Goal: Information Seeking & Learning: Compare options

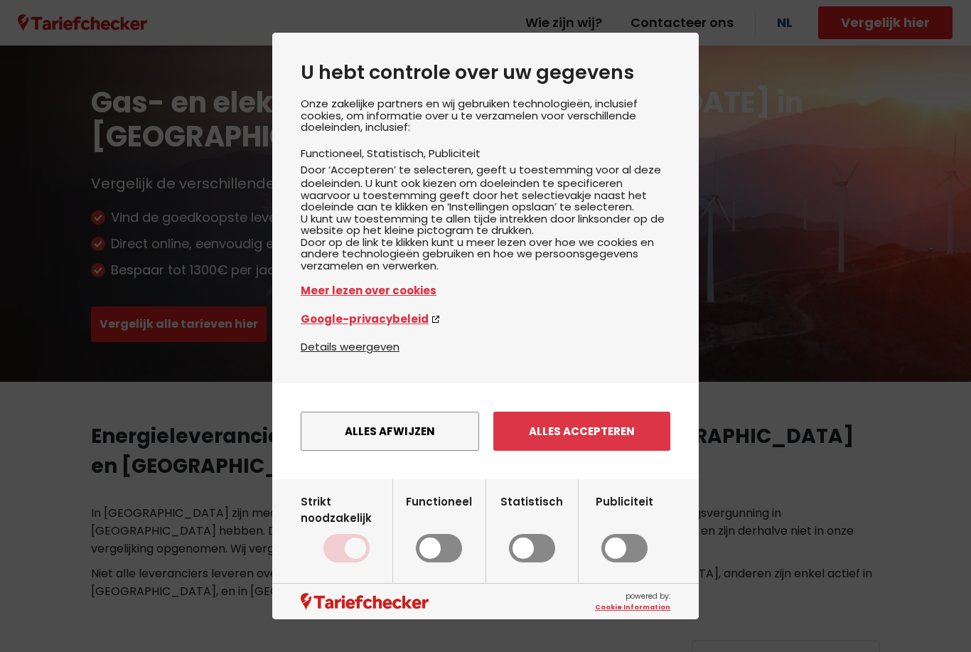
click at [547, 444] on button "Alles accepteren" at bounding box center [581, 431] width 177 height 39
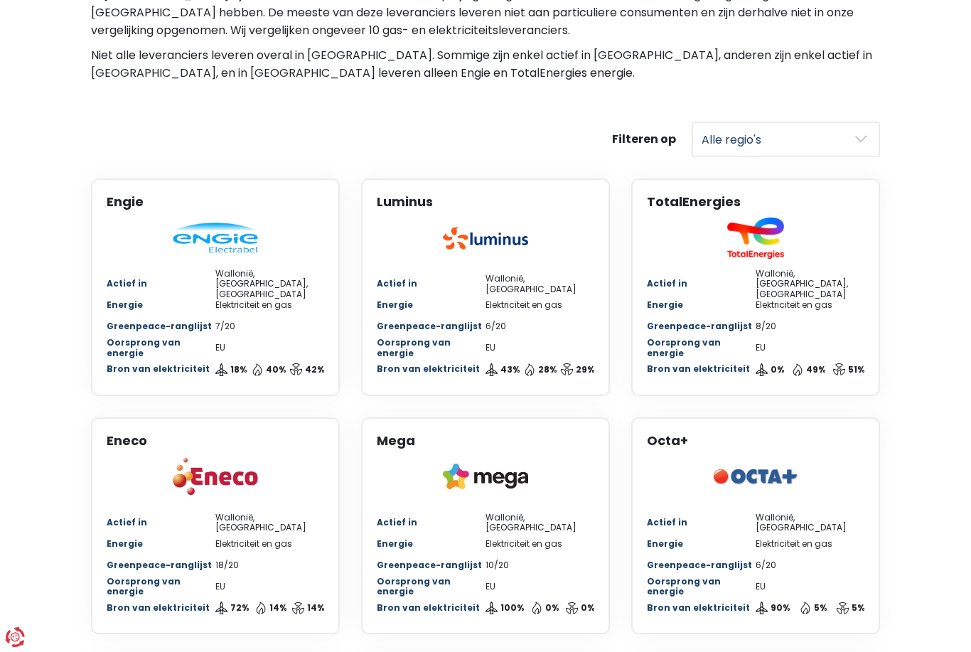
scroll to position [494, 0]
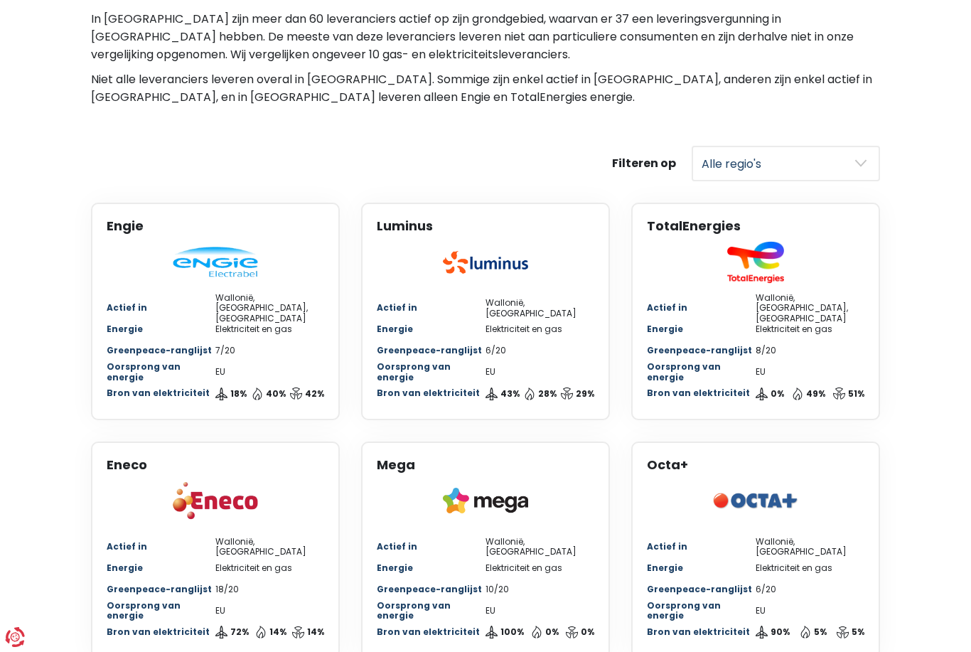
click at [741, 146] on select "Alle regio's [GEOGRAPHIC_DATA] Wallonië" at bounding box center [786, 164] width 188 height 36
select select "[GEOGRAPHIC_DATA]"
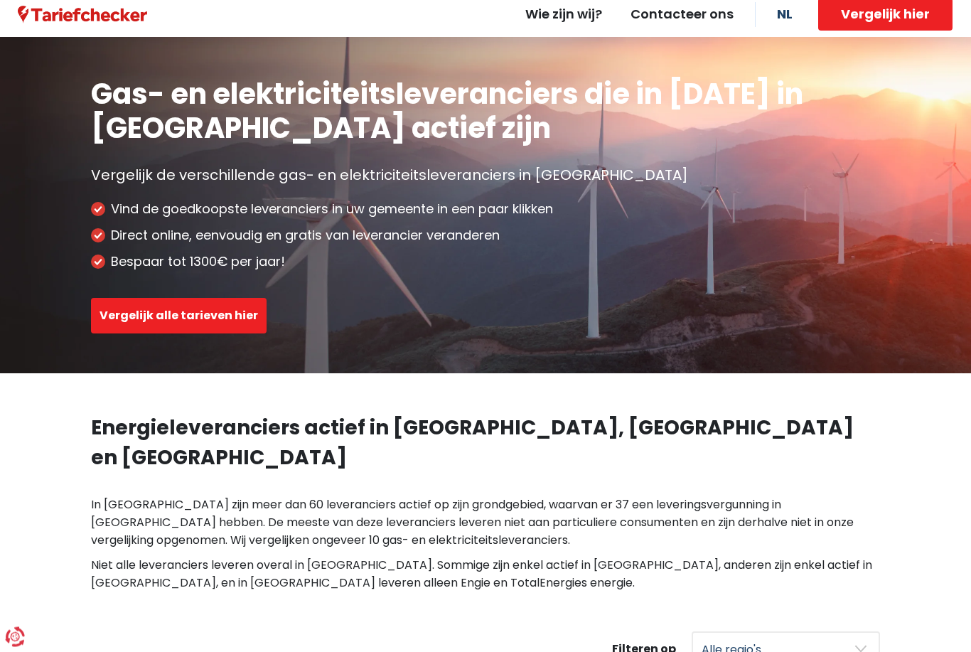
scroll to position [0, 0]
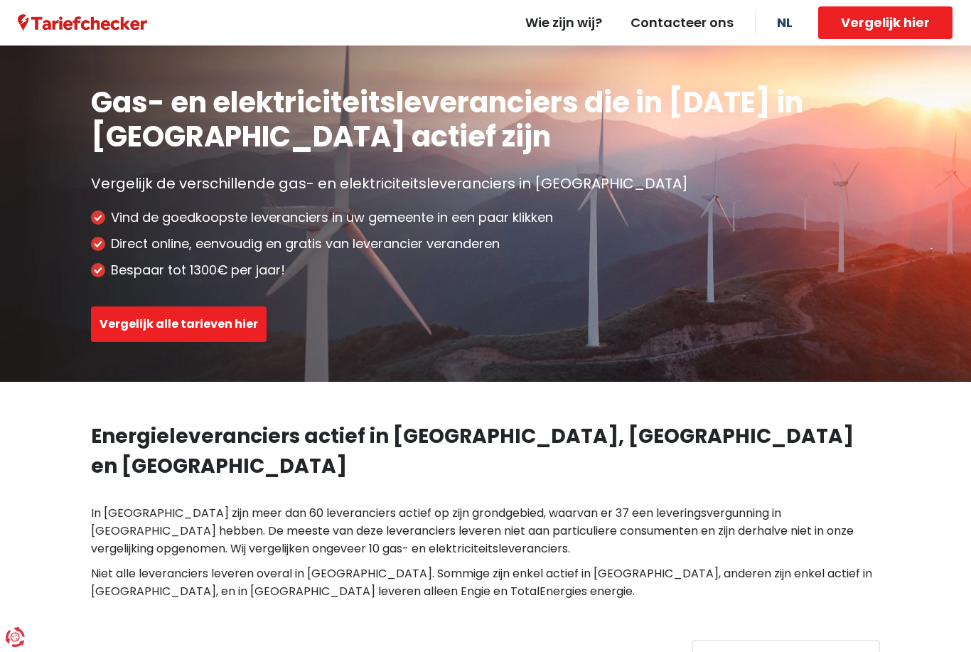
click at [154, 332] on button "Vergelijk alle tarieven hier" at bounding box center [179, 324] width 176 height 36
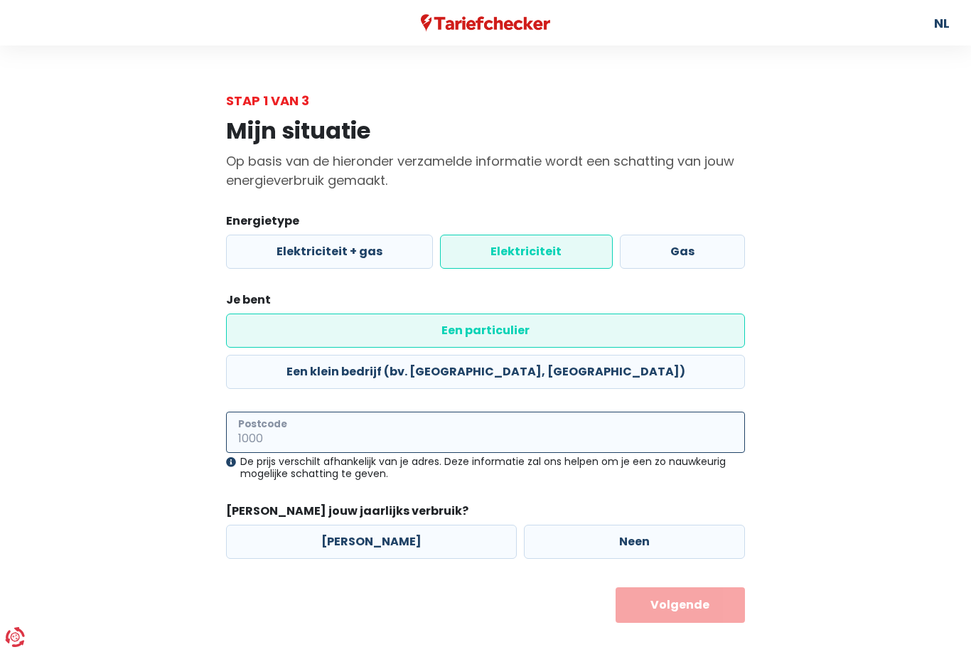
click at [457, 412] on input "Postcode" at bounding box center [485, 432] width 519 height 41
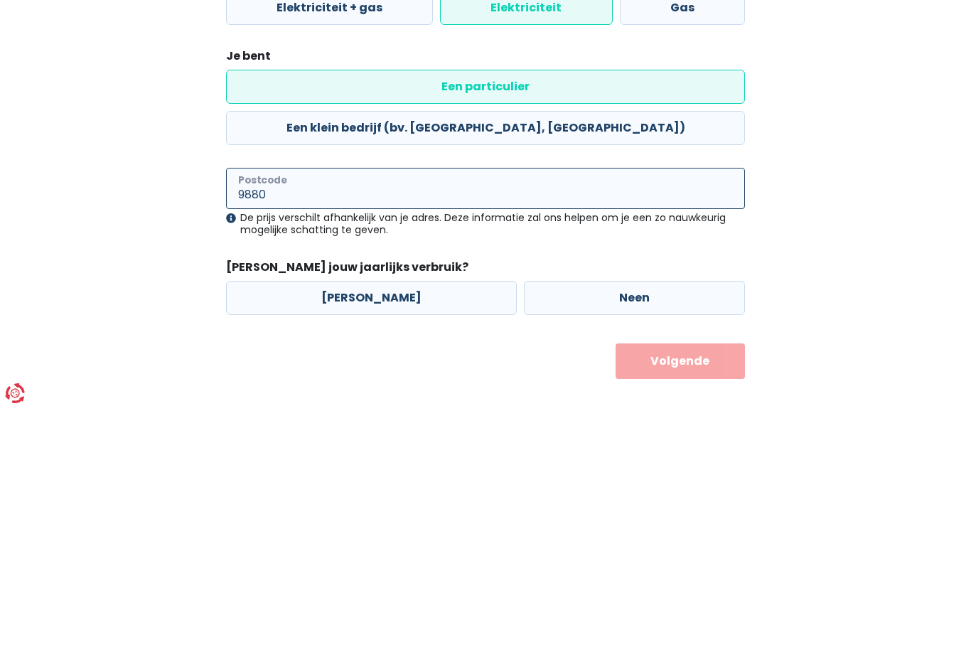
type input "9880"
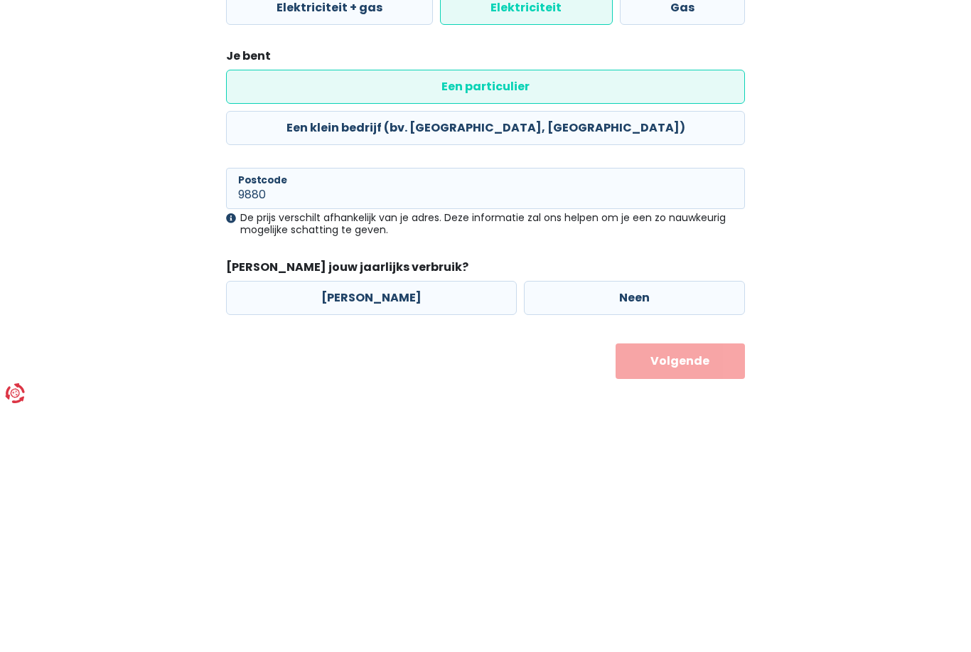
click at [306, 525] on label "[PERSON_NAME]" at bounding box center [371, 542] width 291 height 34
click at [306, 525] on input "[PERSON_NAME]" at bounding box center [371, 542] width 291 height 34
radio input "true"
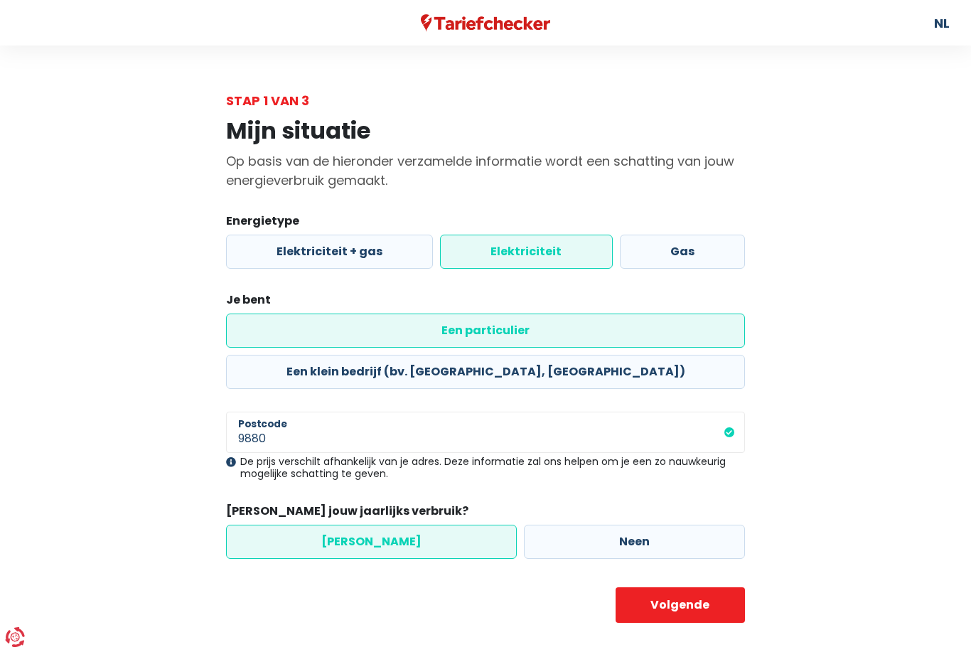
click at [667, 587] on button "Volgende" at bounding box center [681, 605] width 130 height 36
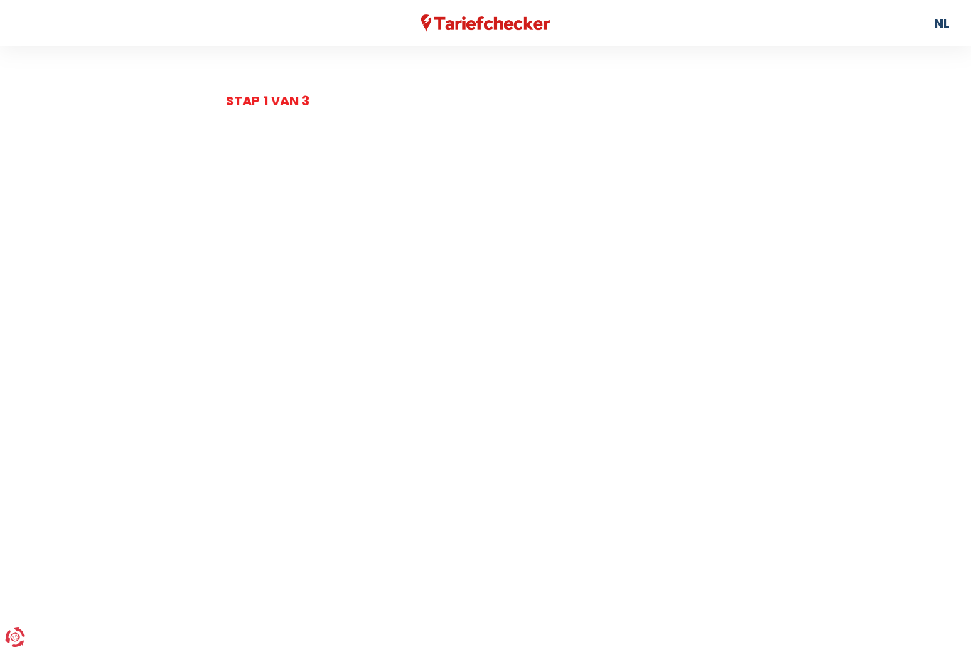
select select
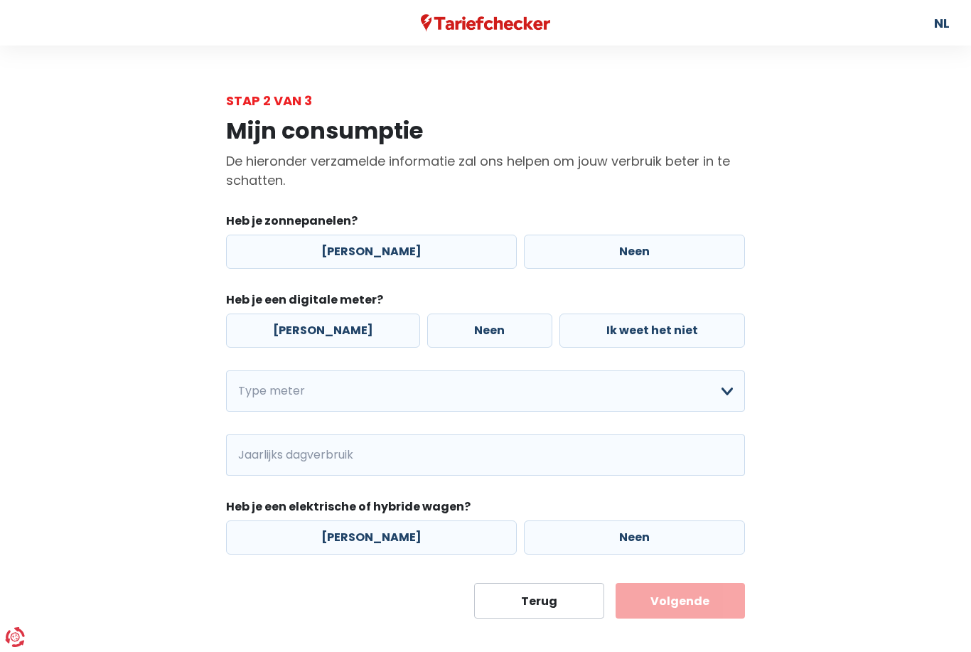
click at [323, 247] on label "[PERSON_NAME]" at bounding box center [371, 252] width 291 height 34
click at [323, 247] on input "[PERSON_NAME]" at bounding box center [371, 252] width 291 height 34
radio input "true"
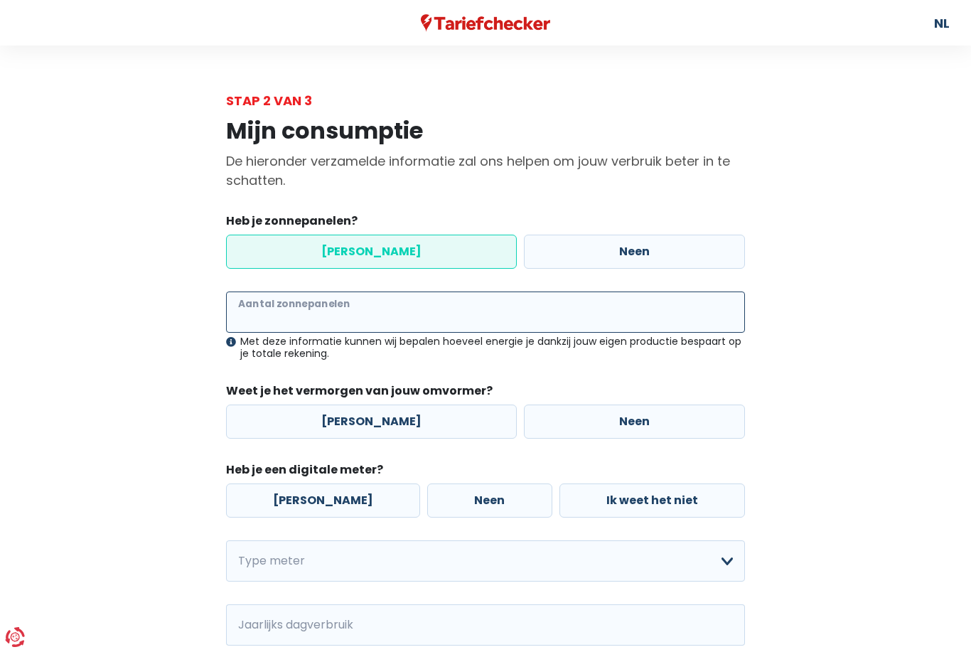
click at [276, 311] on input "Aantal zonnepanelen" at bounding box center [485, 311] width 519 height 41
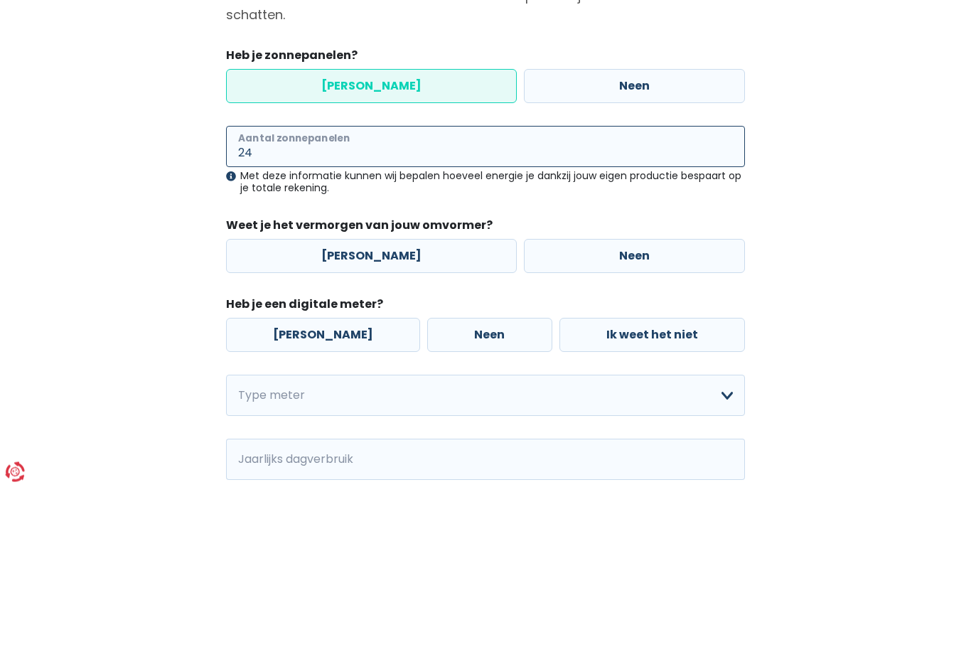
type input "24"
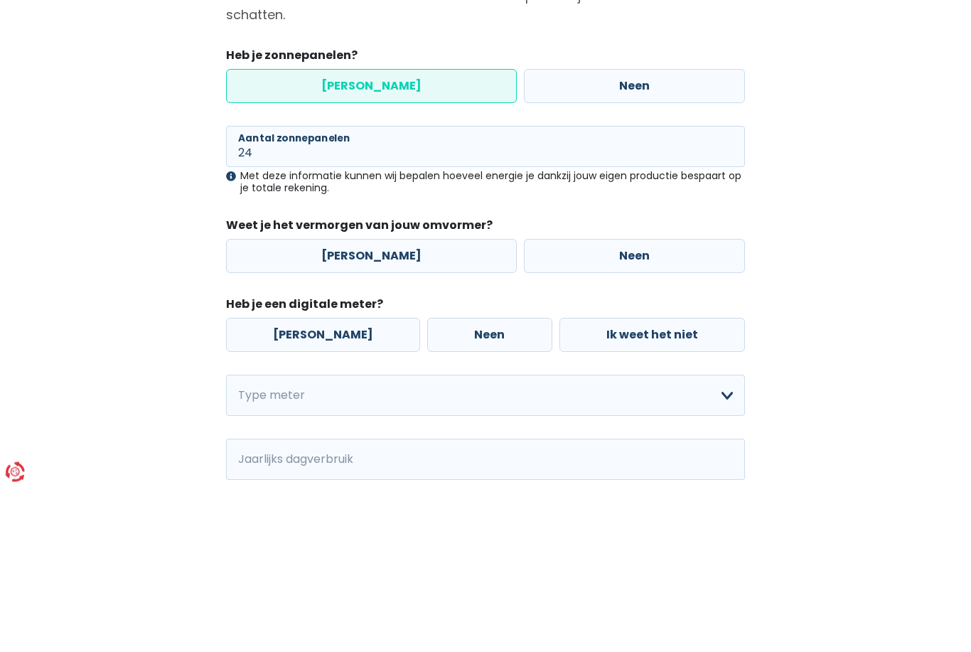
click at [122, 213] on div "Mijn consumptie De hieronder verzamelde informatie zal ons helpen om jouw verbr…" at bounding box center [485, 449] width 810 height 678
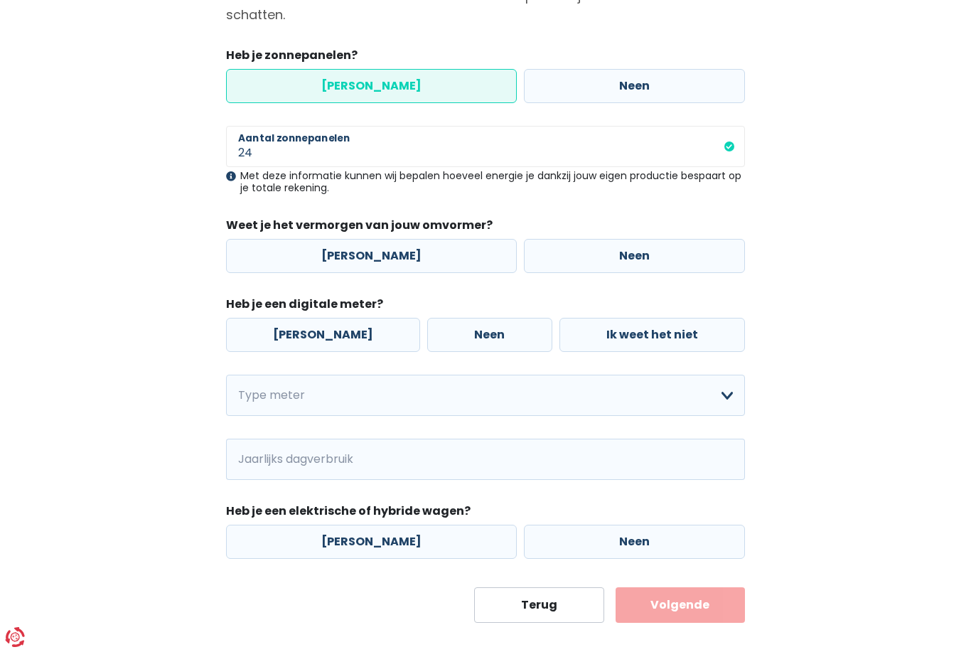
click at [360, 254] on label "[PERSON_NAME]" at bounding box center [371, 256] width 291 height 34
click at [360, 254] on input "[PERSON_NAME]" at bounding box center [371, 256] width 291 height 34
radio input "true"
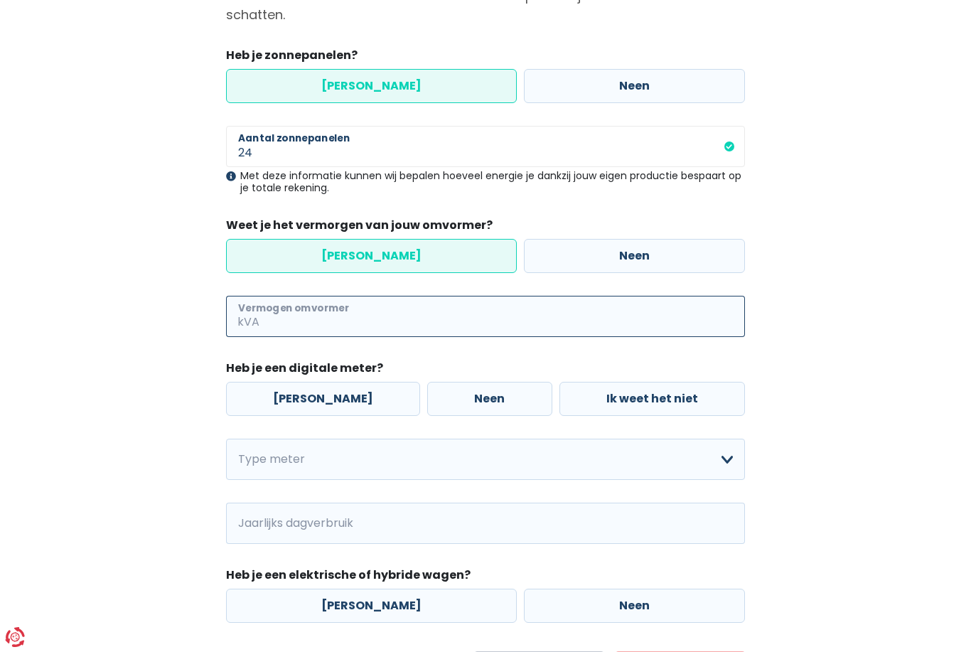
click at [299, 314] on input "Vermogen omvormer" at bounding box center [503, 316] width 483 height 41
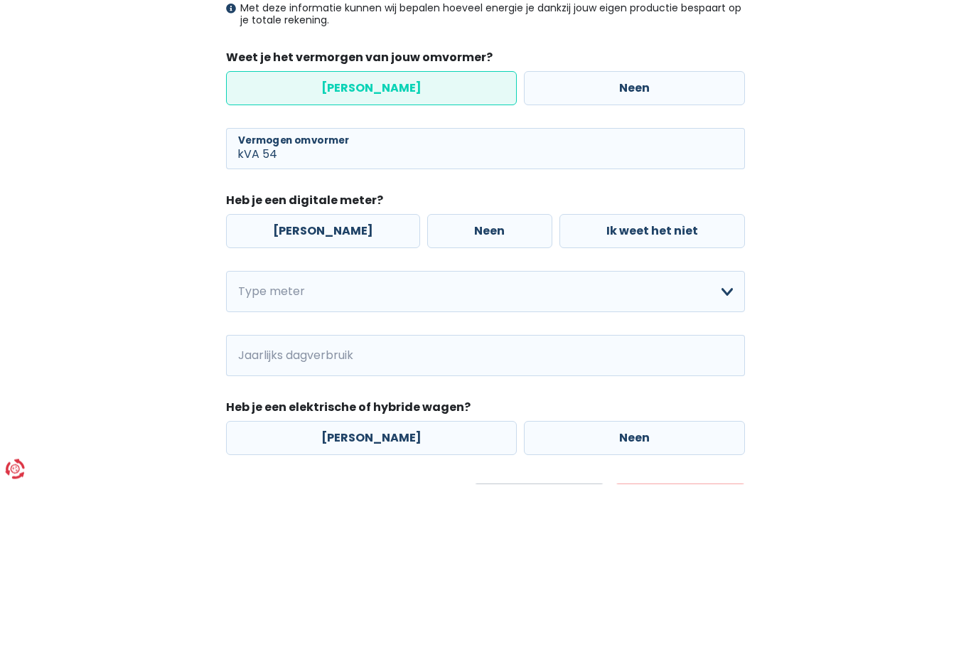
click at [126, 206] on div "Mijn consumptie De hieronder verzamelde informatie zal ons helpen om jouw verbr…" at bounding box center [485, 316] width 810 height 742
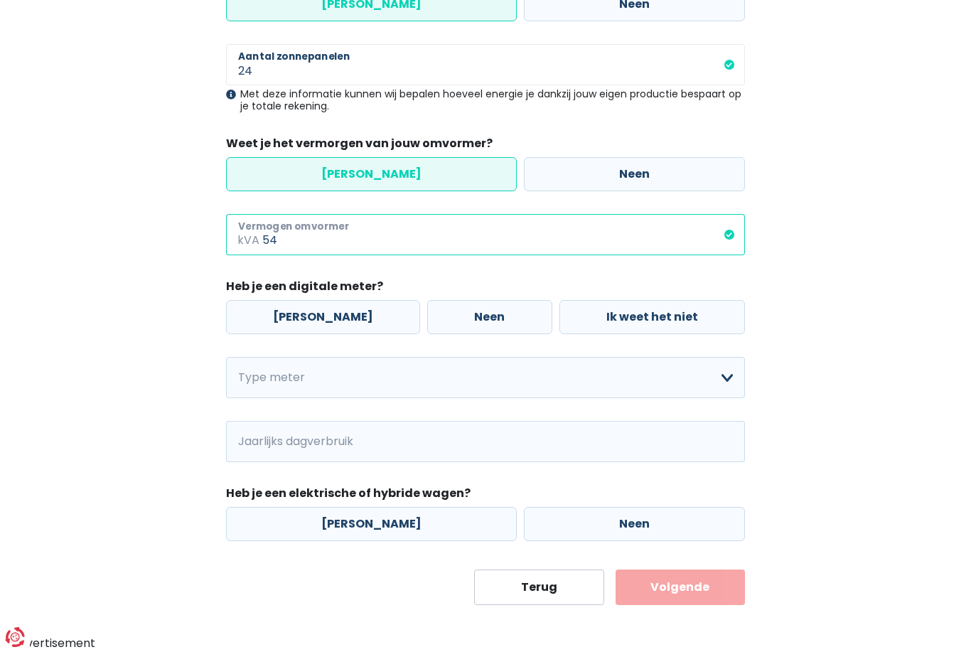
click at [327, 242] on input "54" at bounding box center [503, 234] width 483 height 41
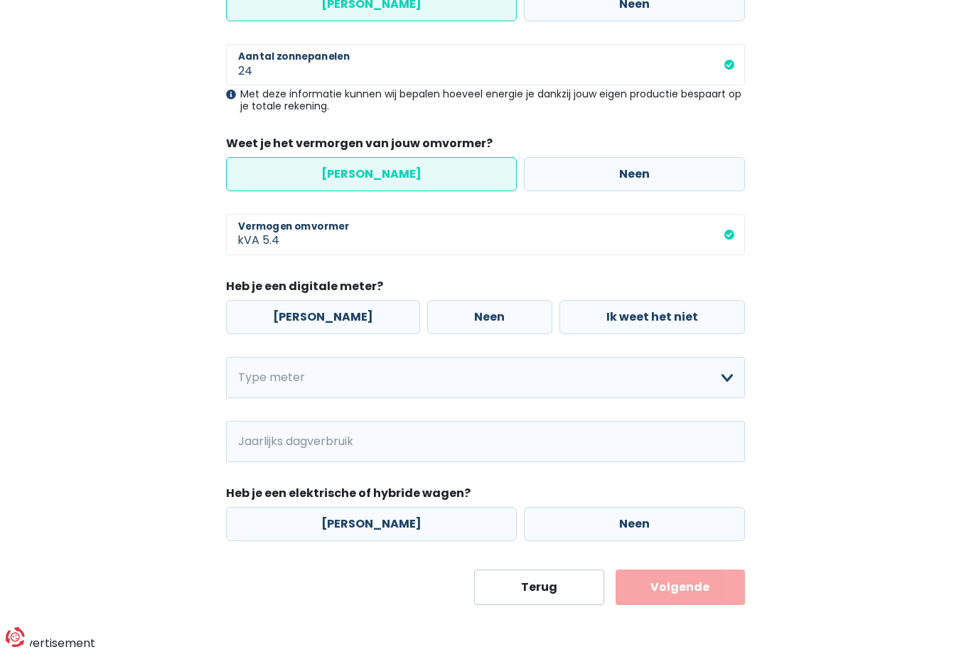
click at [114, 224] on div "Mijn consumptie De hieronder verzamelde informatie zal ons helpen om jouw verbr…" at bounding box center [485, 234] width 810 height 742
type input "5"
click at [273, 313] on label "[PERSON_NAME]" at bounding box center [323, 317] width 194 height 34
click at [273, 313] on input "[PERSON_NAME]" at bounding box center [323, 317] width 194 height 34
radio input "true"
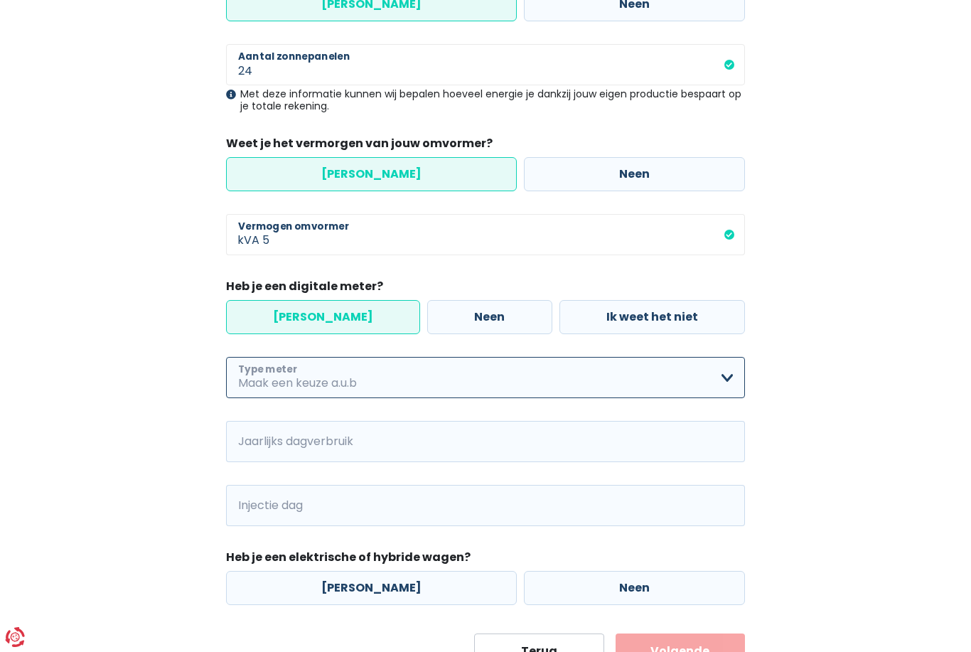
click at [257, 381] on select "Enkelvoudig Tweevoudig Enkelvoudig + uitsluitend nachttarief Tweevoudig + uitsl…" at bounding box center [485, 377] width 519 height 41
select select "day_single_rate"
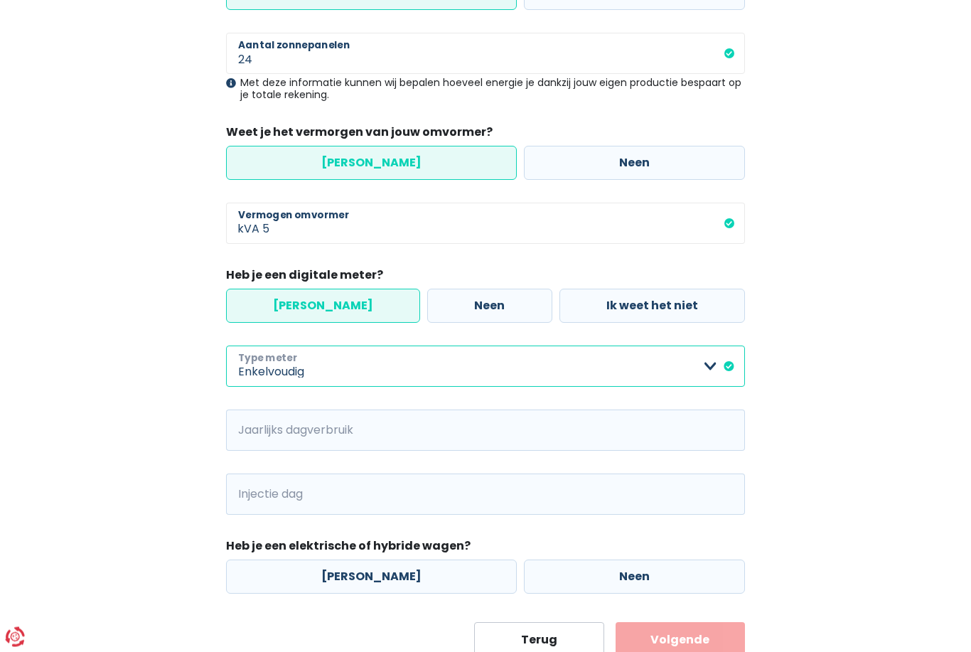
scroll to position [266, 0]
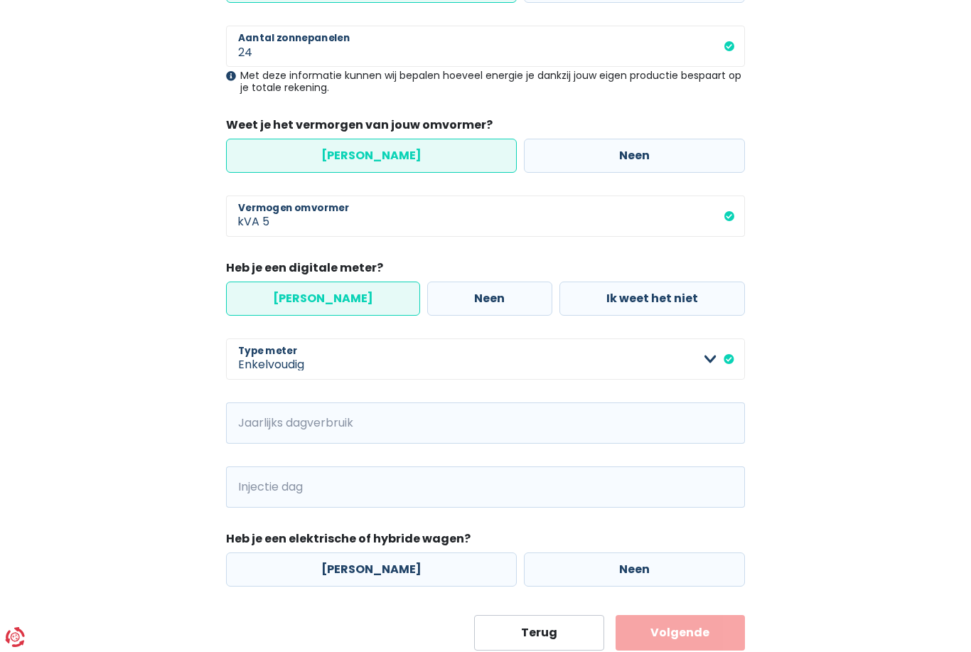
click at [257, 423] on span "kWh" at bounding box center [245, 422] width 39 height 41
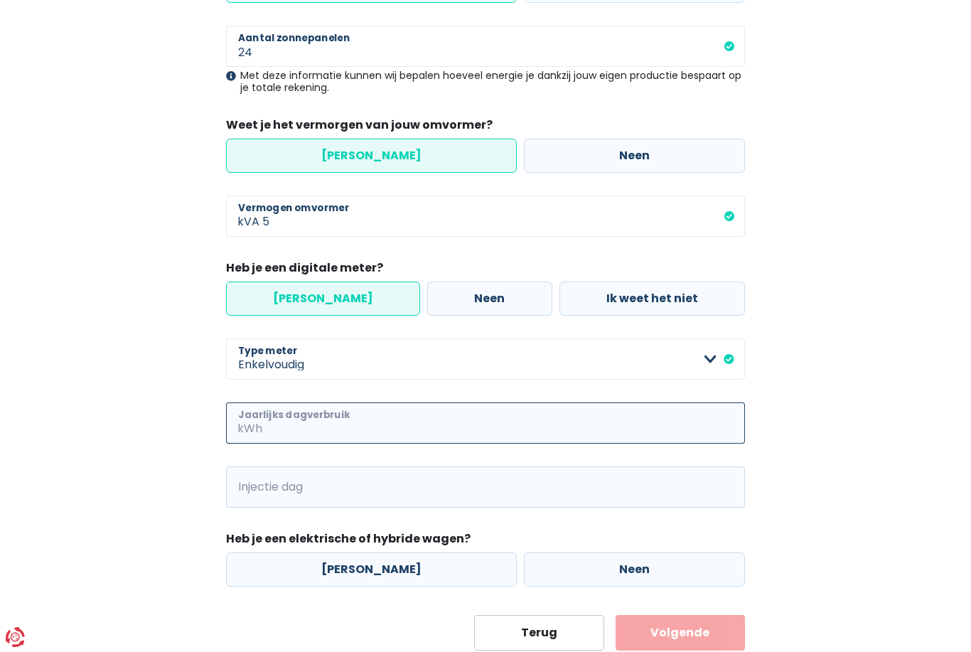
click at [265, 424] on input "Jaarlijks dagverbruik" at bounding box center [505, 422] width 480 height 41
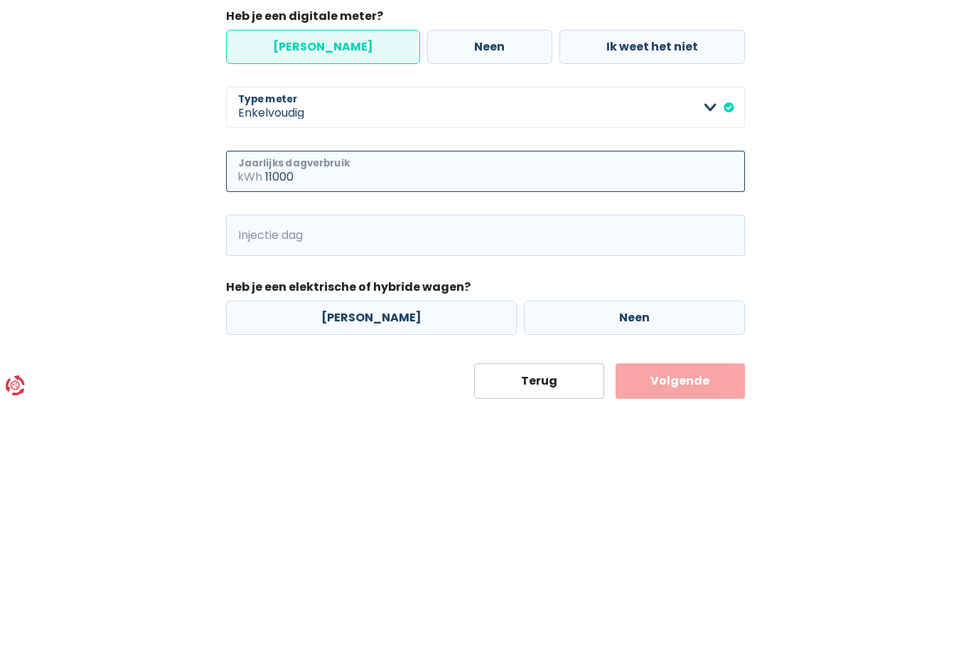
type input "11000"
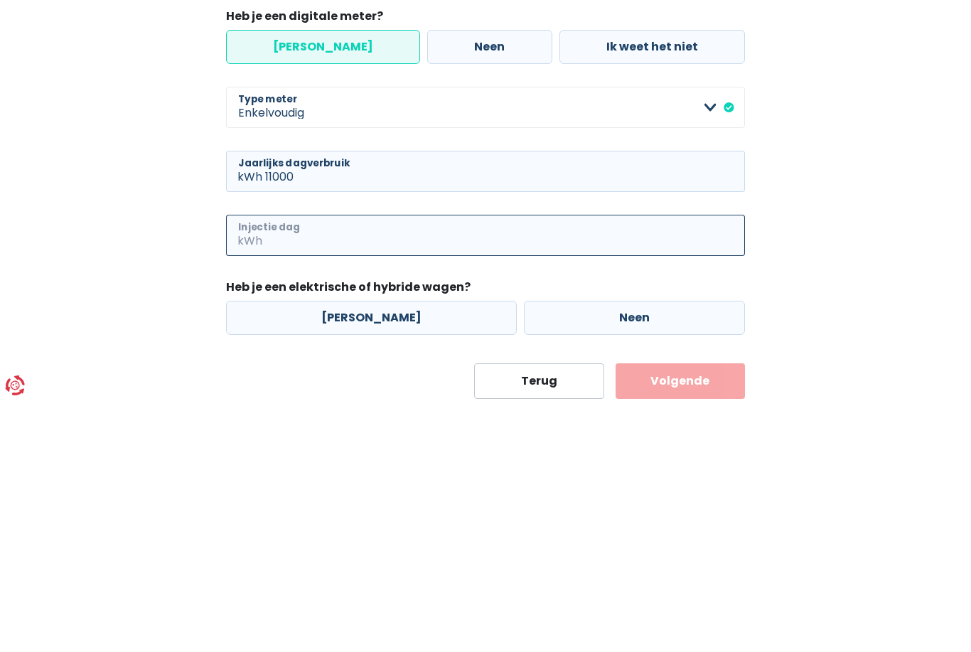
click at [433, 466] on input "Injectie dag" at bounding box center [505, 486] width 480 height 41
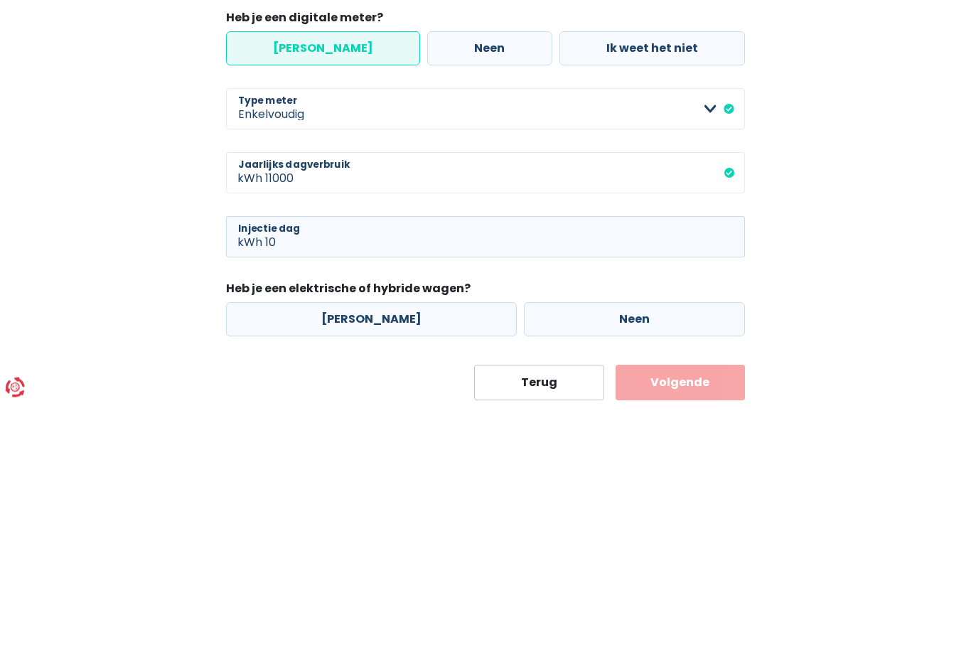
click at [157, 291] on div "Mijn consumptie De hieronder verzamelde informatie zal ons helpen om jouw verbr…" at bounding box center [485, 247] width 810 height 806
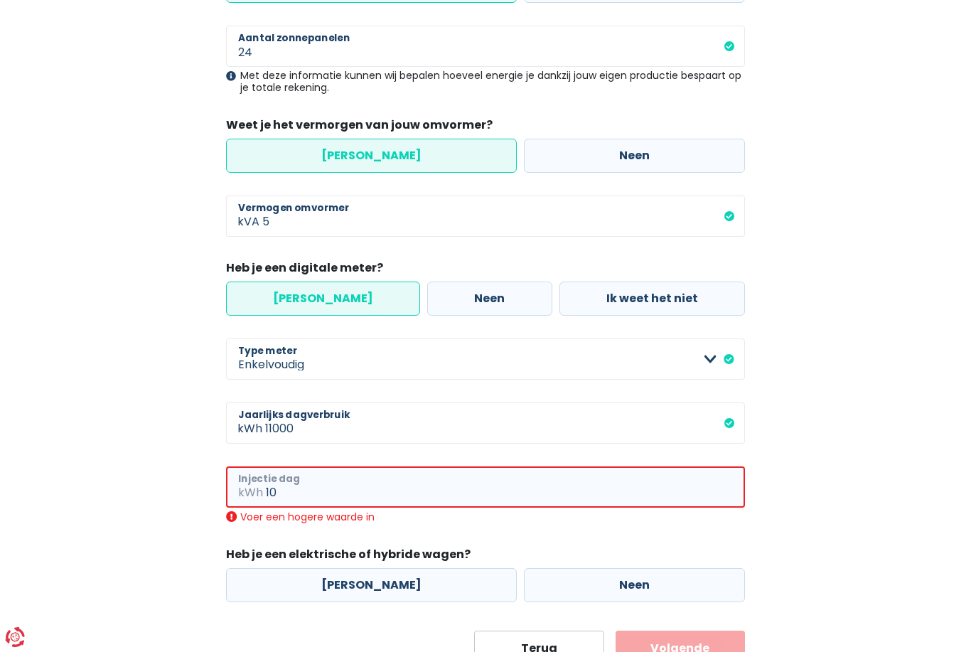
click at [303, 489] on input "10" at bounding box center [505, 486] width 479 height 41
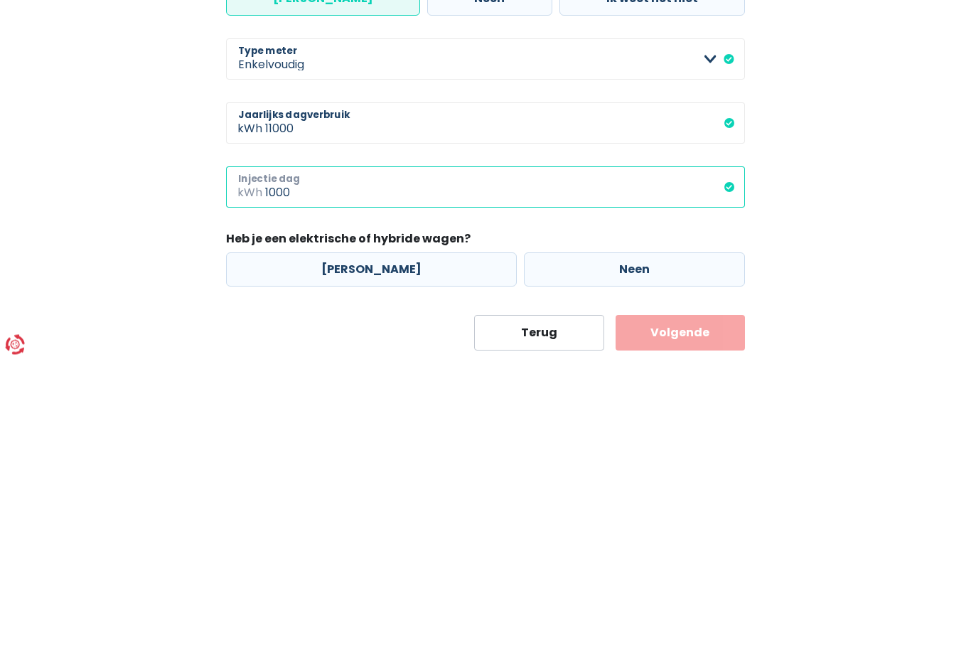
type input "1000"
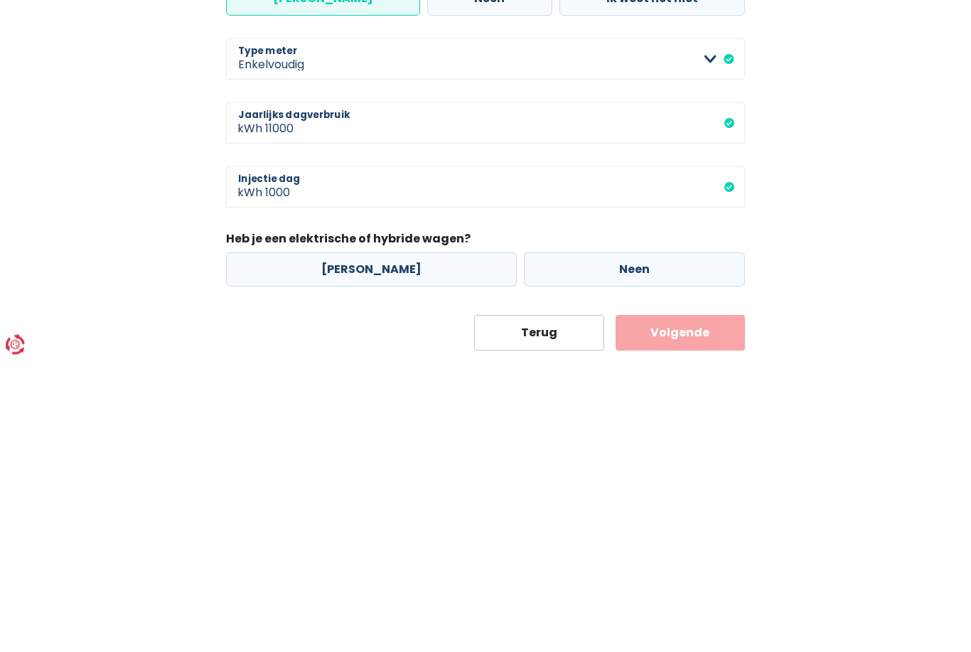
click at [109, 249] on div "Mijn consumptie De hieronder verzamelde informatie zal ons helpen om jouw verbr…" at bounding box center [485, 240] width 810 height 806
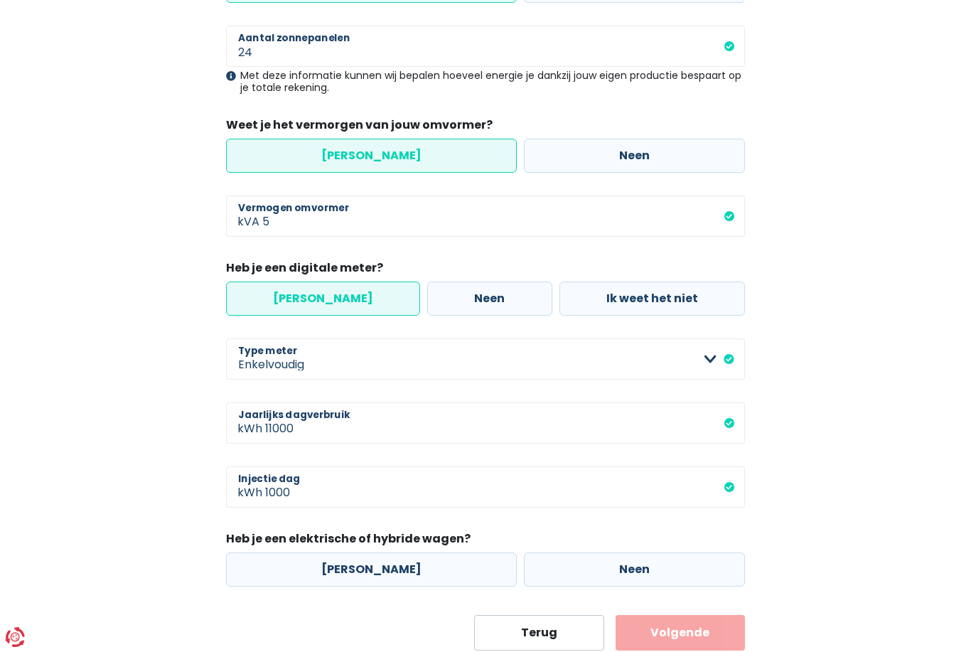
click at [324, 571] on label "[PERSON_NAME]" at bounding box center [371, 569] width 291 height 34
click at [324, 571] on input "[PERSON_NAME]" at bounding box center [371, 569] width 291 height 34
radio input "true"
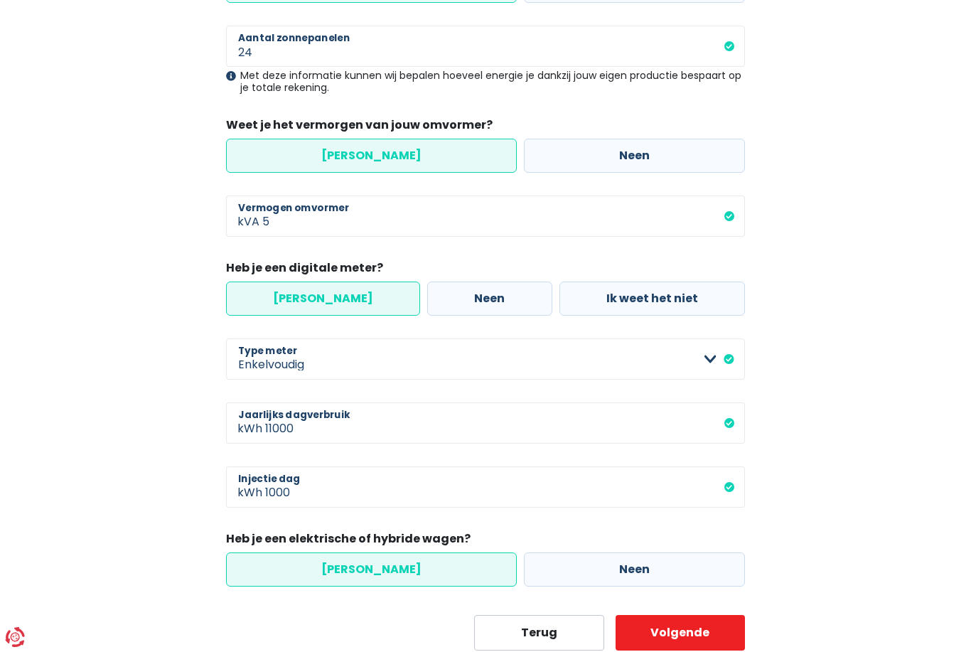
click at [672, 626] on button "Volgende" at bounding box center [681, 633] width 130 height 36
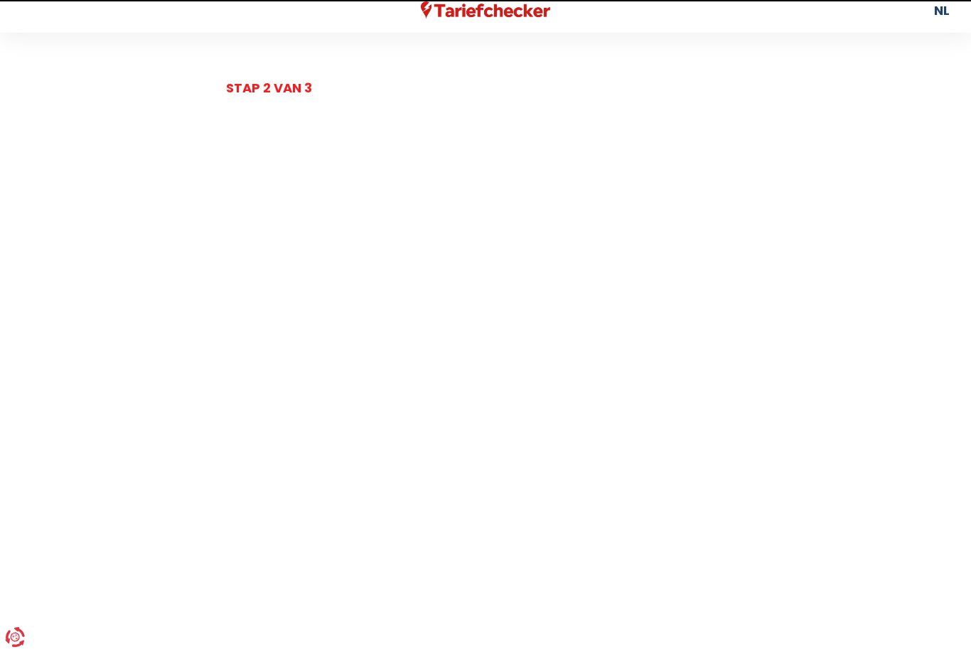
scroll to position [16, 0]
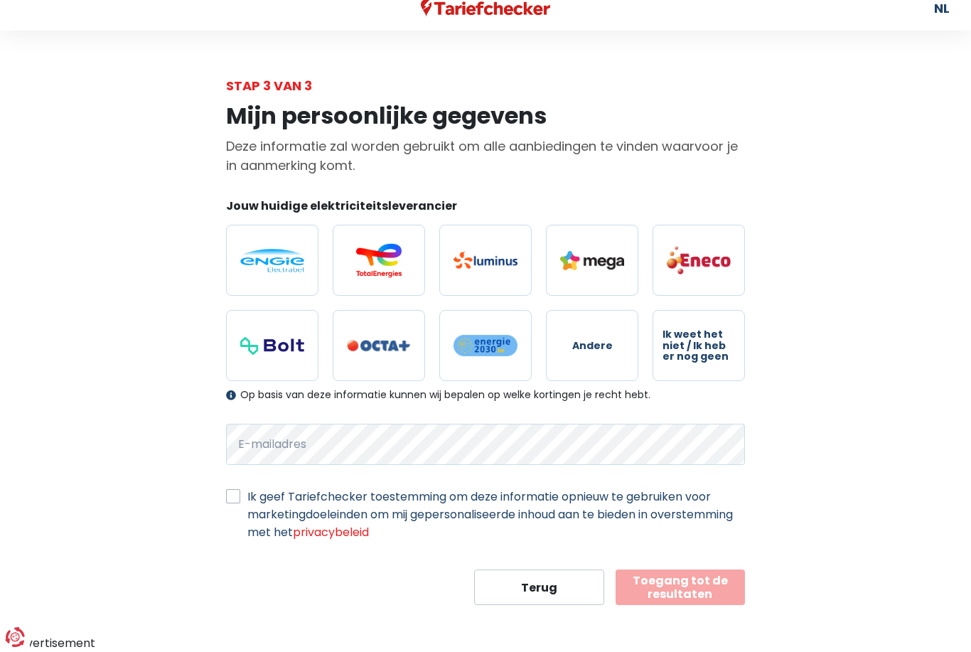
click at [247, 503] on label "Ik geef Tariefchecker toestemming om deze informatie opnieuw te gebruiken voor …" at bounding box center [496, 514] width 498 height 53
click at [232, 502] on input "Ik geef Tariefchecker toestemming om deze informatie opnieuw te gebruiken voor …" at bounding box center [233, 495] width 14 height 14
checkbox input "true"
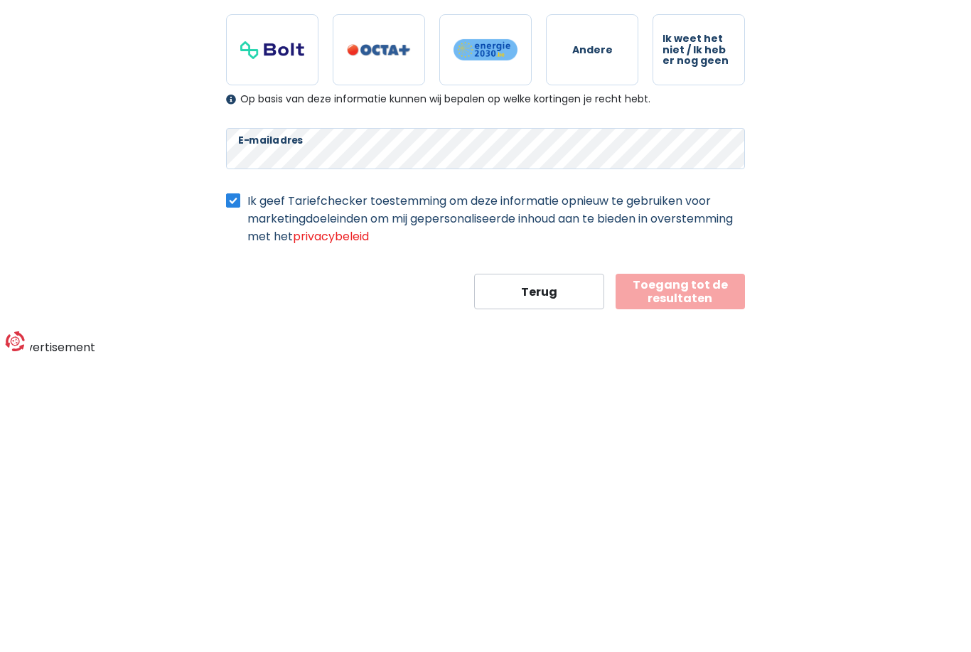
click at [97, 220] on div "Mijn persoonlijke gegevens Deze informatie zal worden gebruikt om alle aanbiedi…" at bounding box center [485, 350] width 810 height 510
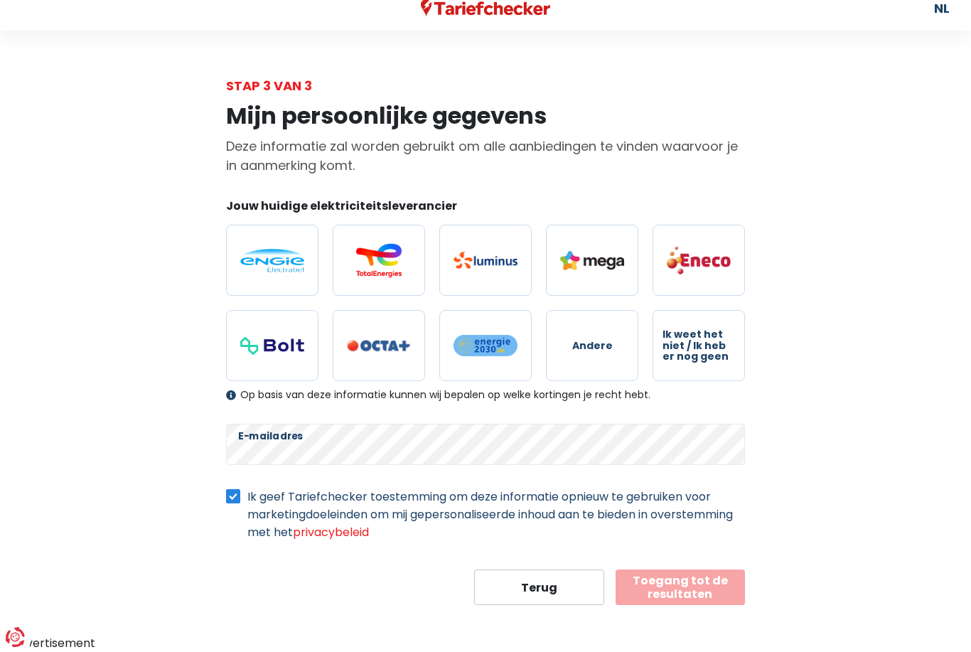
click at [697, 591] on button "Toegang tot de resultaten" at bounding box center [681, 587] width 130 height 36
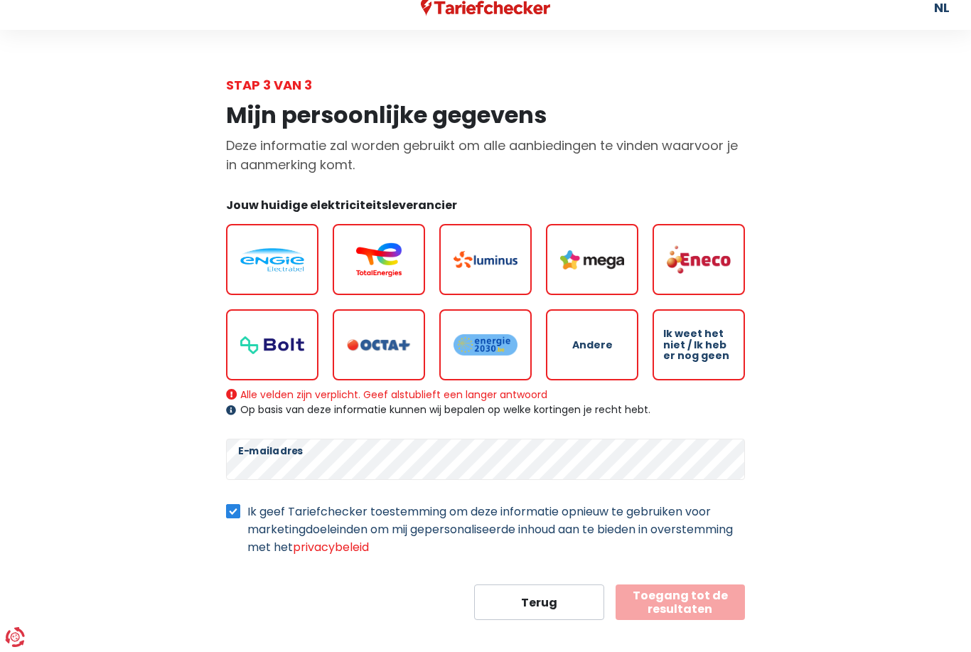
scroll to position [31, 0]
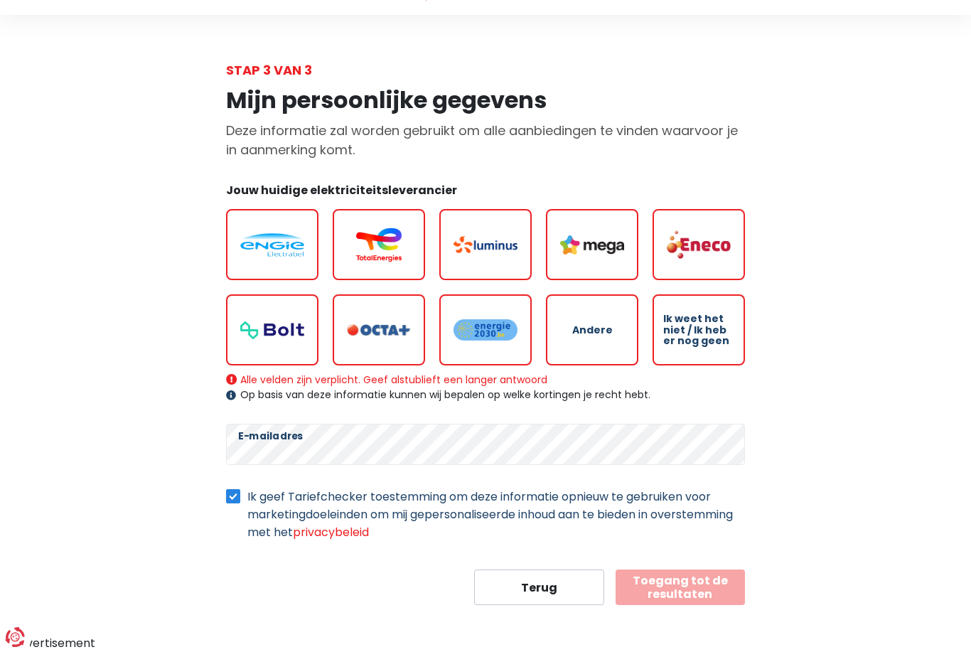
click at [253, 250] on img at bounding box center [272, 244] width 64 height 23
click at [253, 250] on input "radio" at bounding box center [272, 244] width 92 height 71
radio input "true"
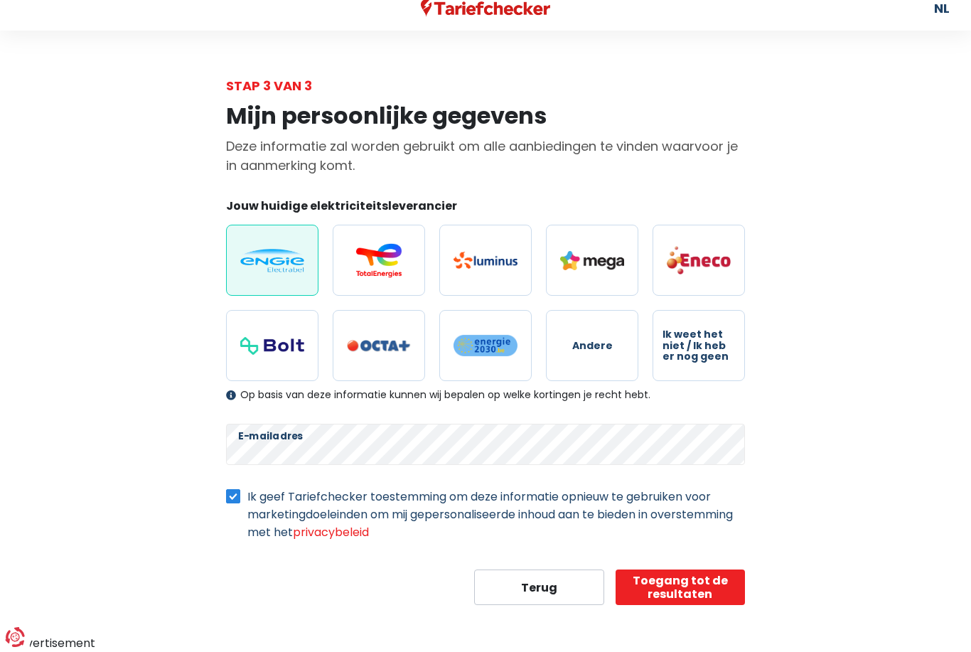
scroll to position [16, 0]
click at [675, 585] on button "Toegang tot de resultaten" at bounding box center [681, 587] width 130 height 36
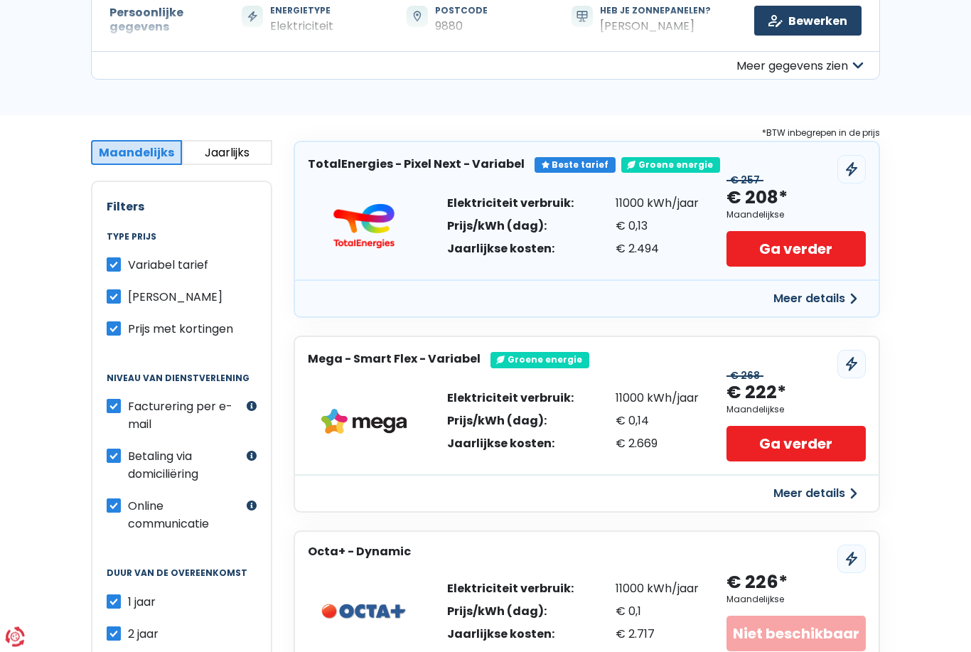
scroll to position [161, 0]
click at [850, 295] on button "Meer details" at bounding box center [815, 299] width 101 height 26
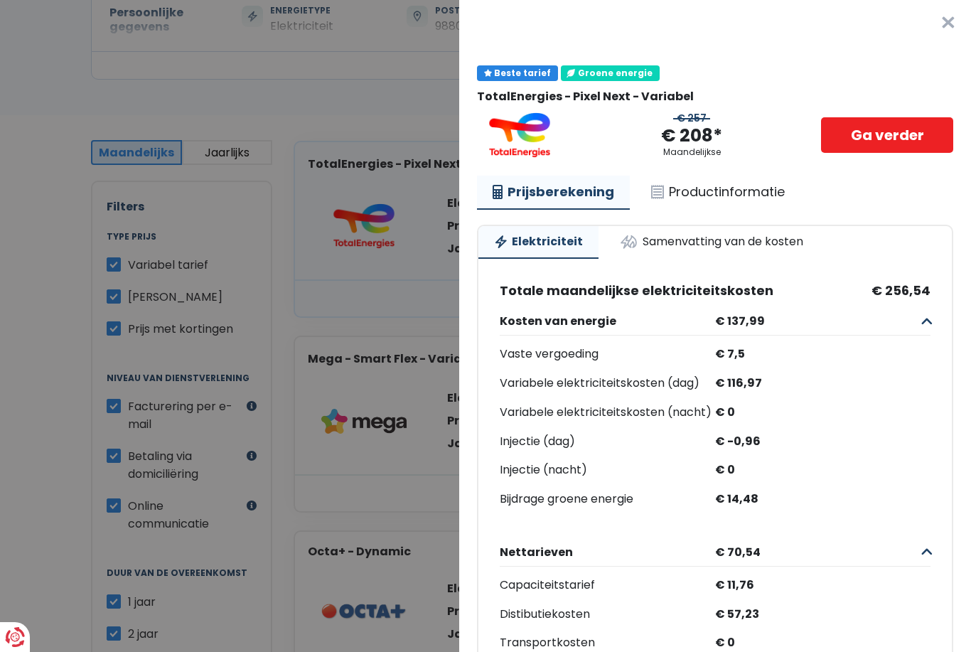
scroll to position [0, 0]
click at [38, 361] on Variabel "Plus de détails - TotalEnergies × Beste tarief Groene energie TotalEnergies - P…" at bounding box center [485, 326] width 971 height 652
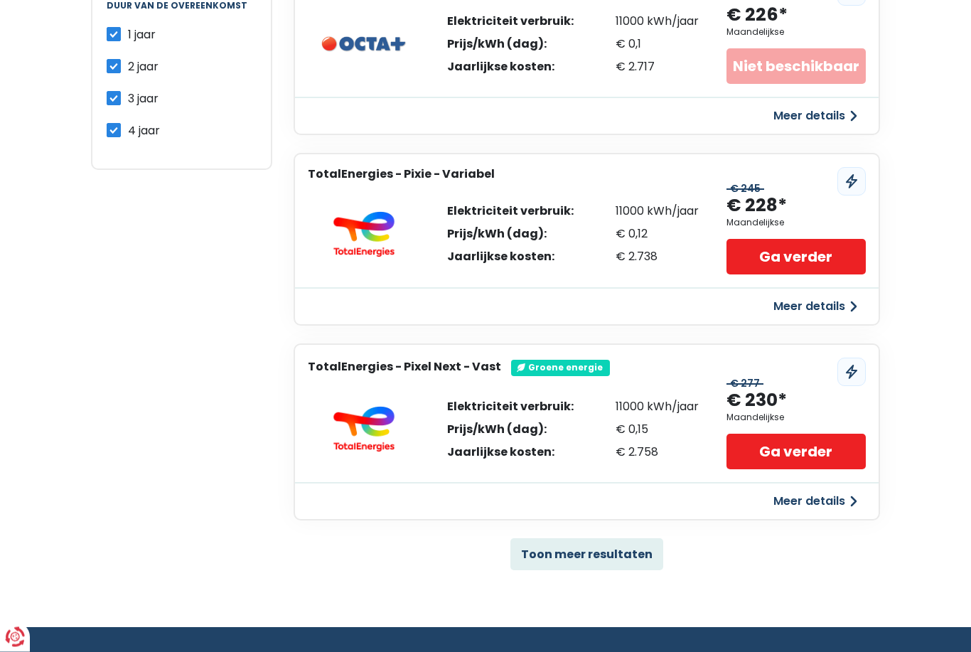
scroll to position [729, 0]
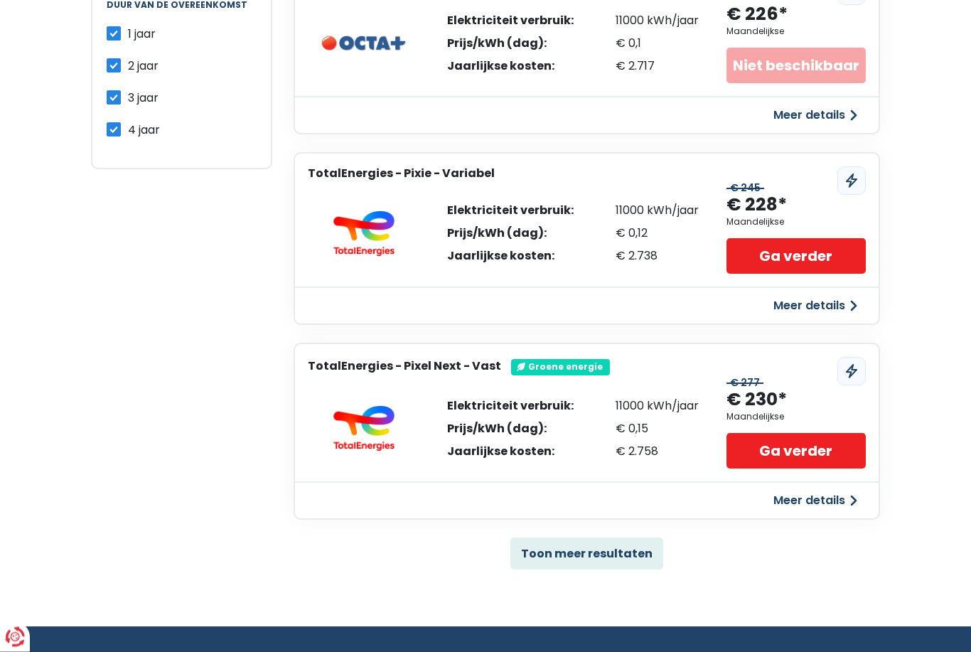
click at [839, 490] on button "Meer details" at bounding box center [815, 501] width 101 height 26
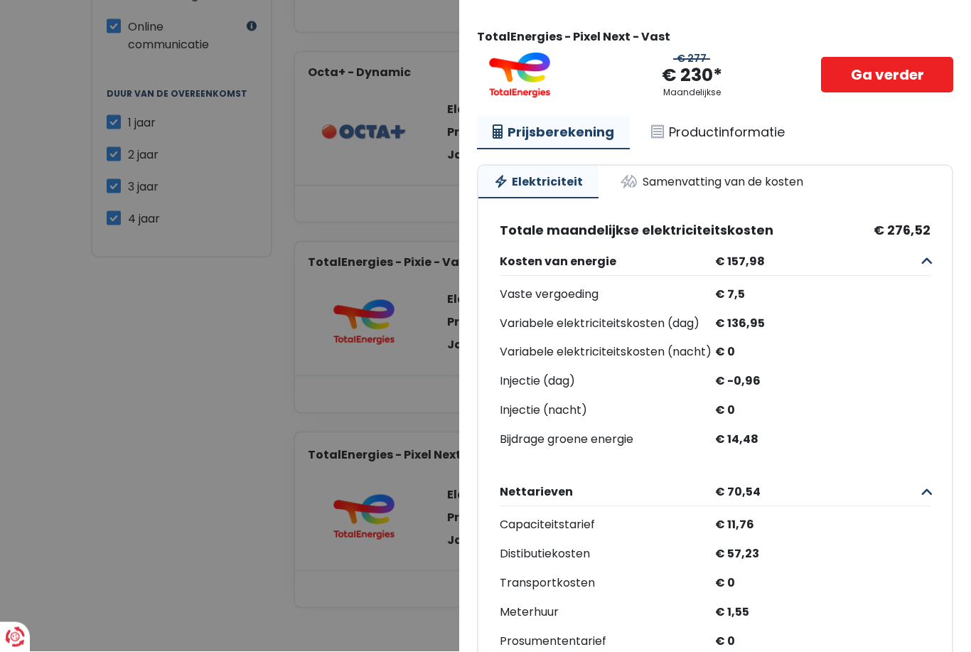
scroll to position [29, 0]
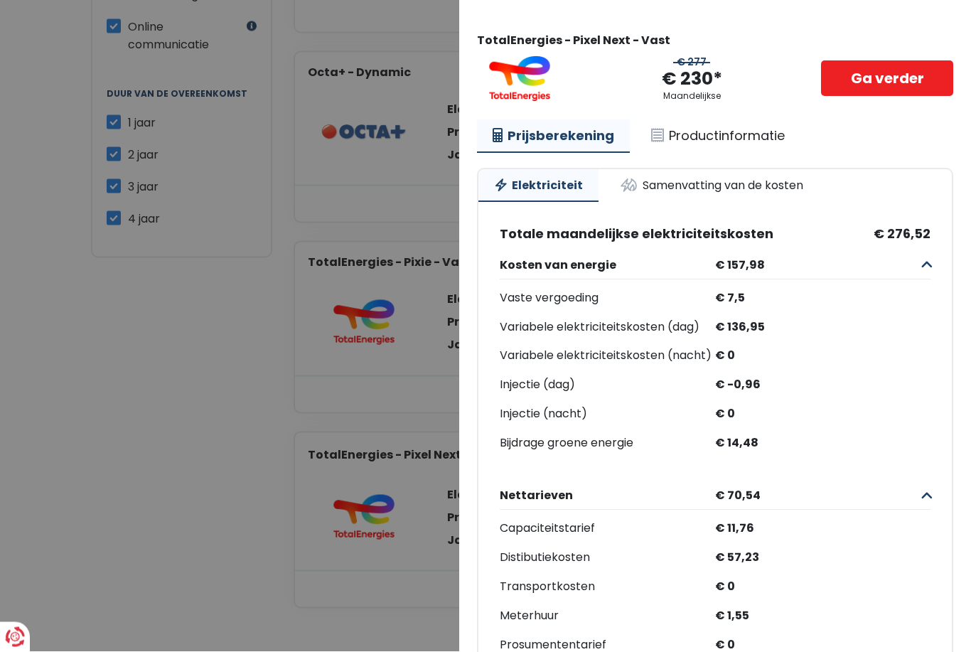
click at [651, 188] on link "Samenvatting van de kosten" at bounding box center [711, 185] width 215 height 31
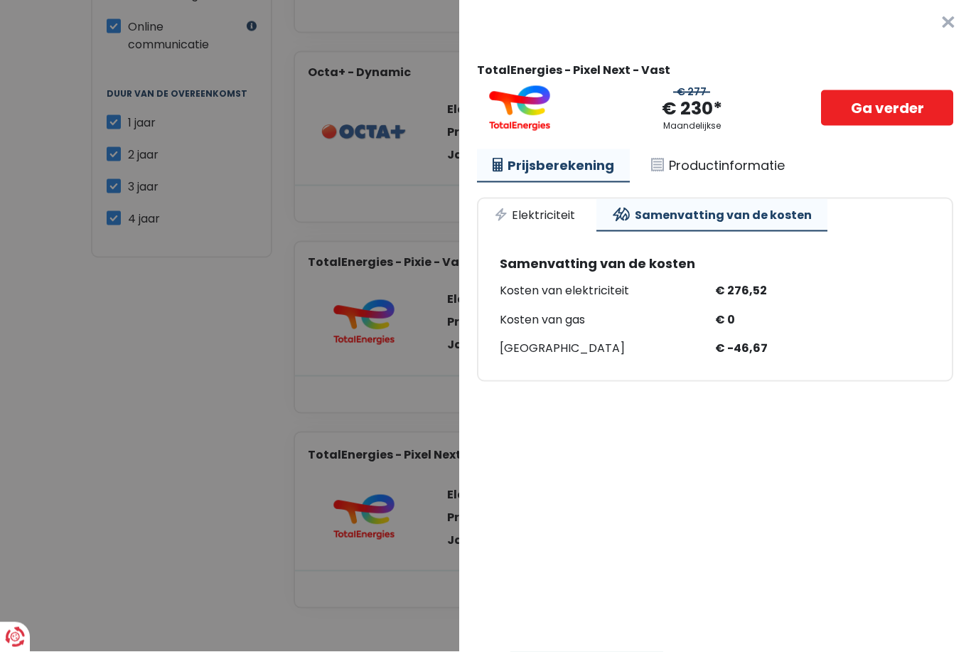
scroll to position [0, 0]
click at [511, 220] on link "Elektriciteit" at bounding box center [534, 214] width 112 height 31
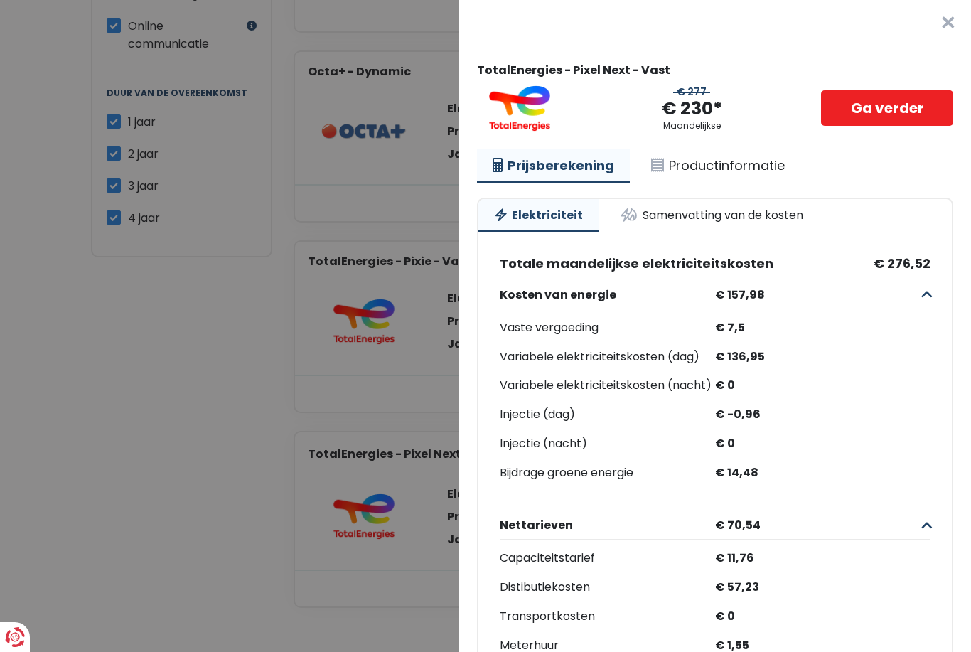
click at [204, 449] on Vast "Plus de détails - TotalEnergies × TotalEnergies - Pixel Next - Vast € 277 € 230…" at bounding box center [485, 326] width 971 height 652
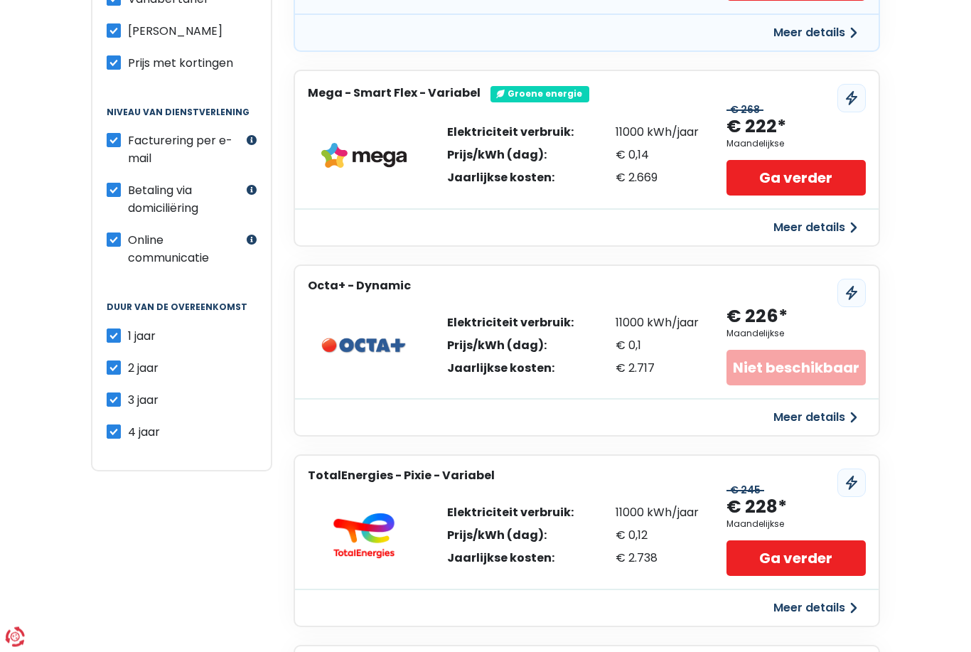
scroll to position [427, 0]
click at [781, 412] on button "Meer details" at bounding box center [815, 417] width 101 height 26
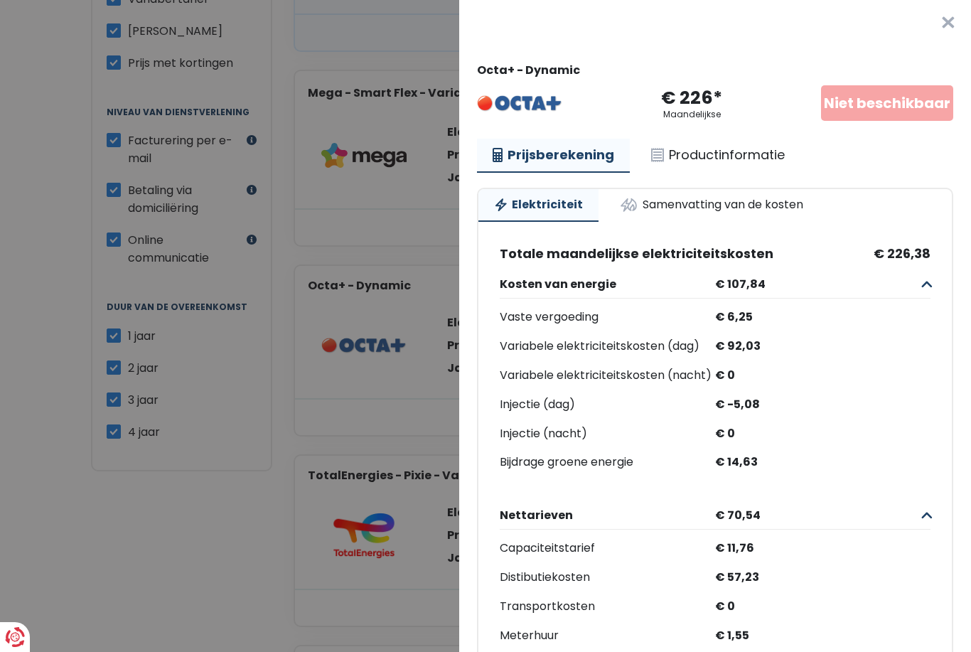
scroll to position [0, 0]
click at [262, 515] on Dynamic "Plus de détails - Octa × Octa+ - Dynamic € 226* Maandelijkse Niet beschikbaar P…" at bounding box center [485, 326] width 971 height 652
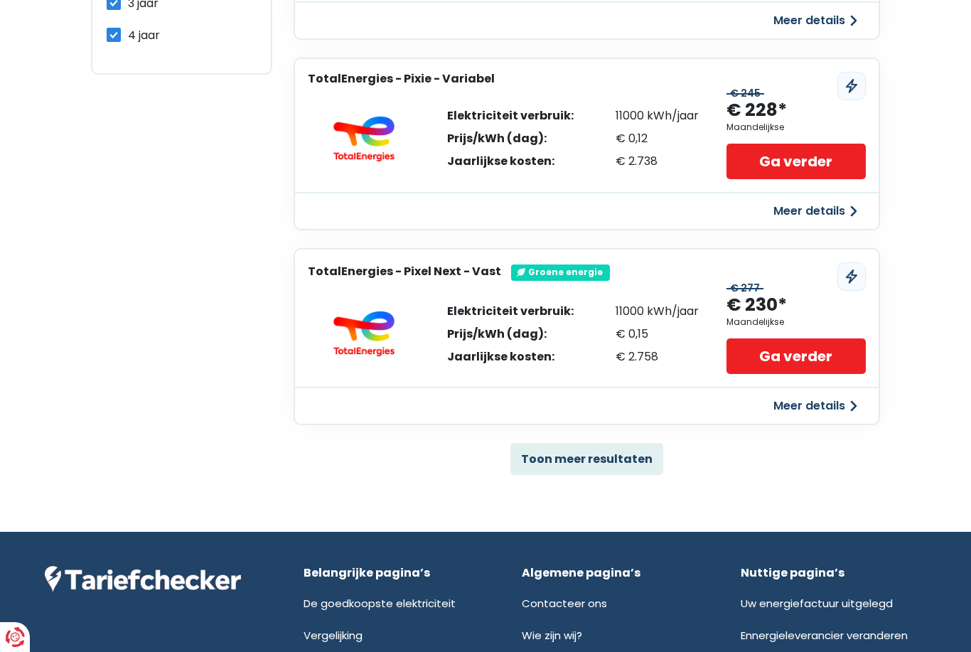
scroll to position [889, 0]
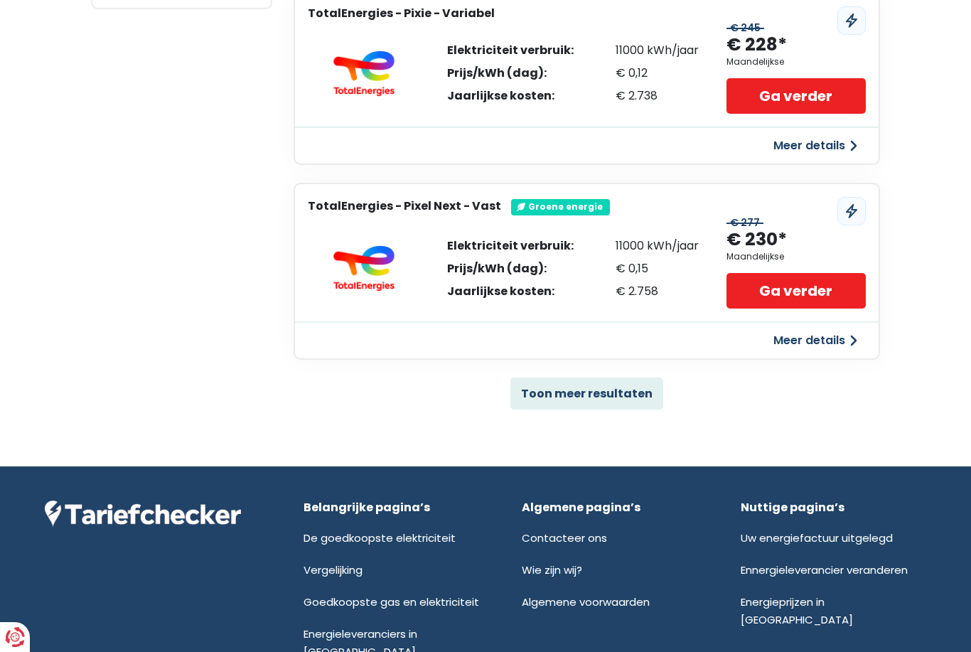
click at [536, 377] on button "Toon meer resultaten" at bounding box center [586, 393] width 153 height 32
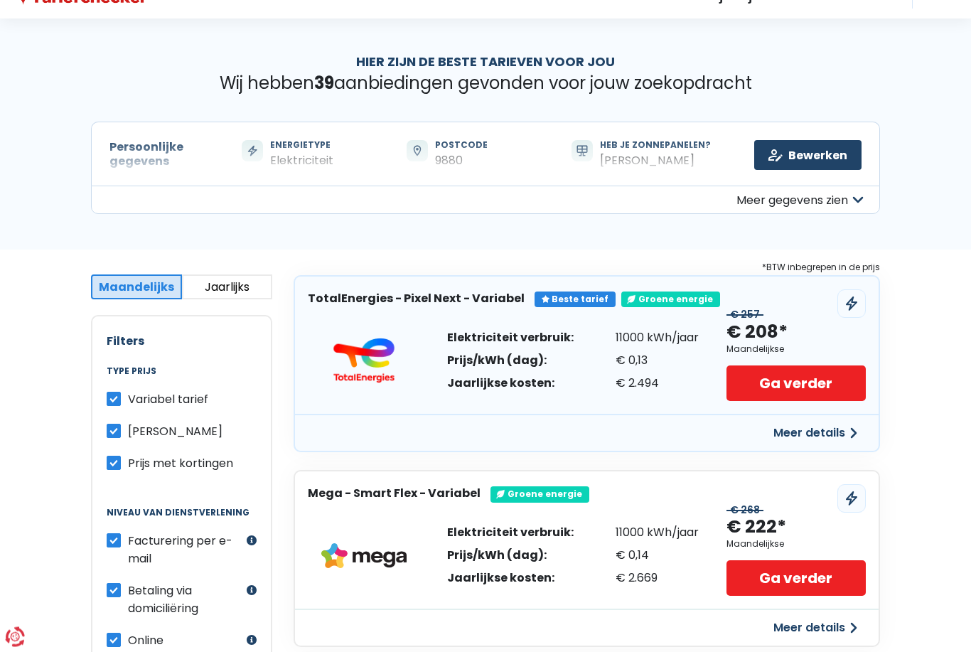
scroll to position [0, 0]
